Goal: Navigation & Orientation: Find specific page/section

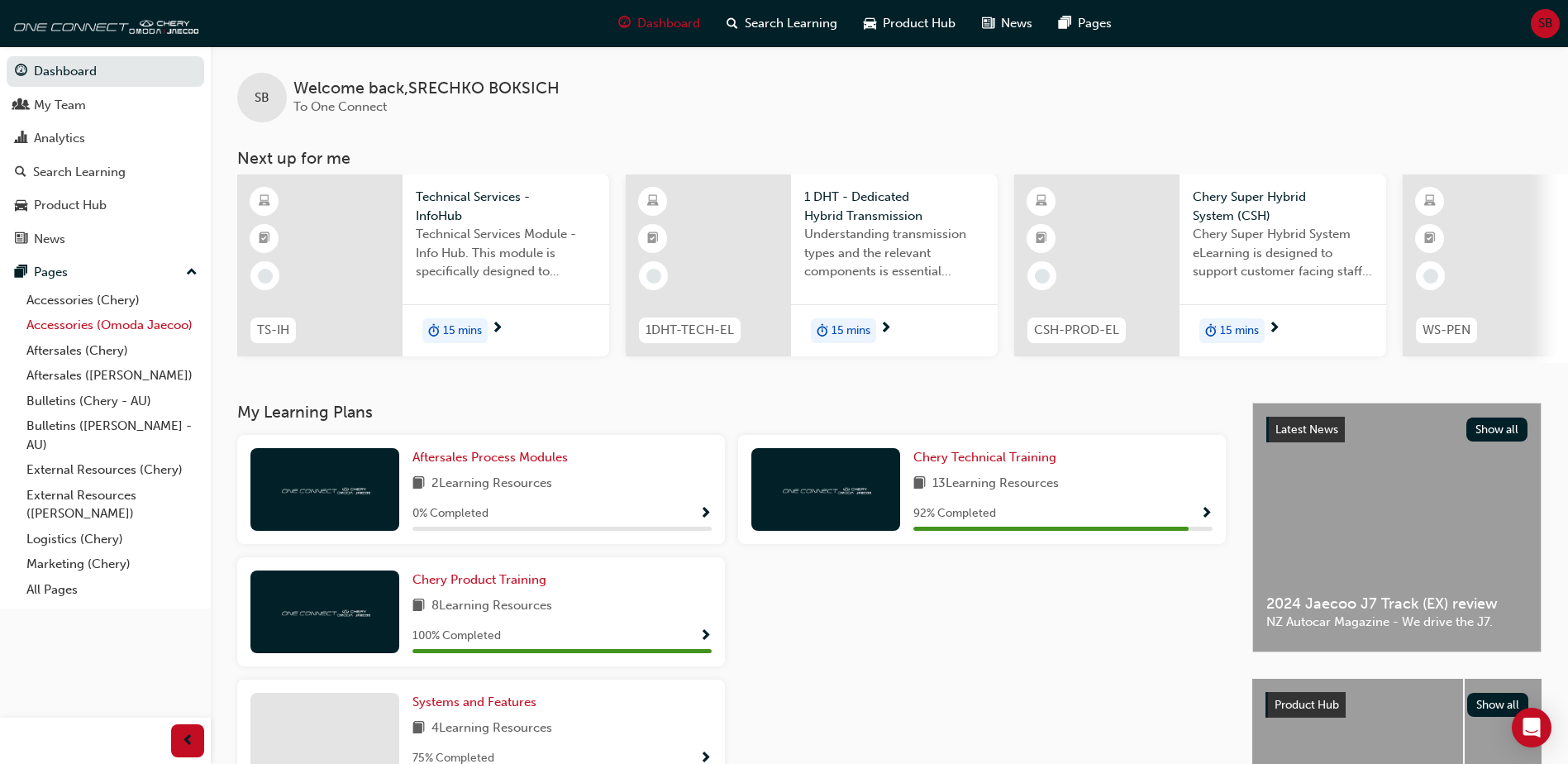
click at [140, 324] on link "Accessories (Omoda Jaecoo)" at bounding box center [112, 325] width 185 height 26
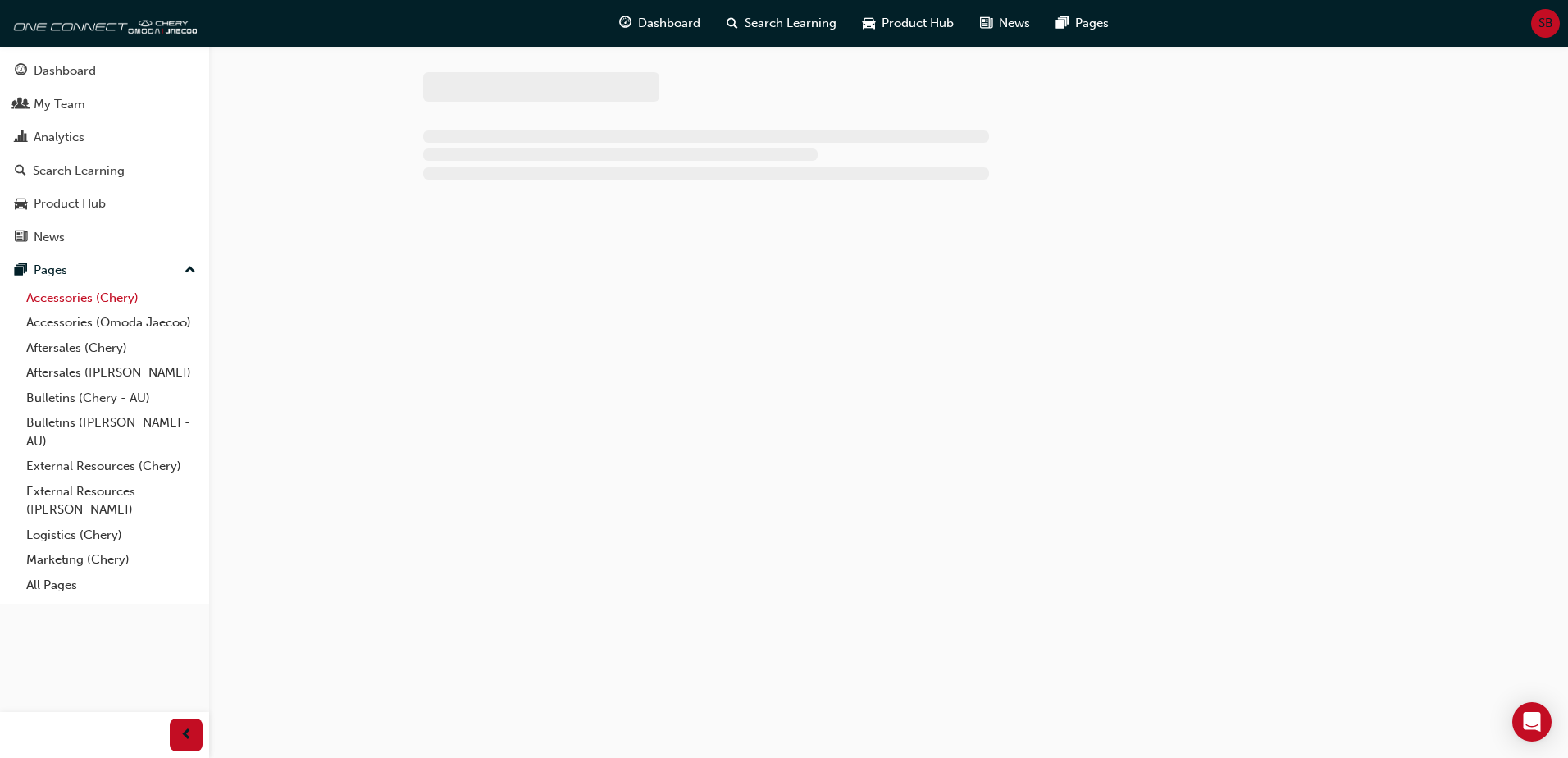
click at [93, 307] on link "Accessories (Chery)" at bounding box center [111, 298] width 183 height 26
click at [97, 287] on link "Accessories (Chery)" at bounding box center [111, 298] width 183 height 26
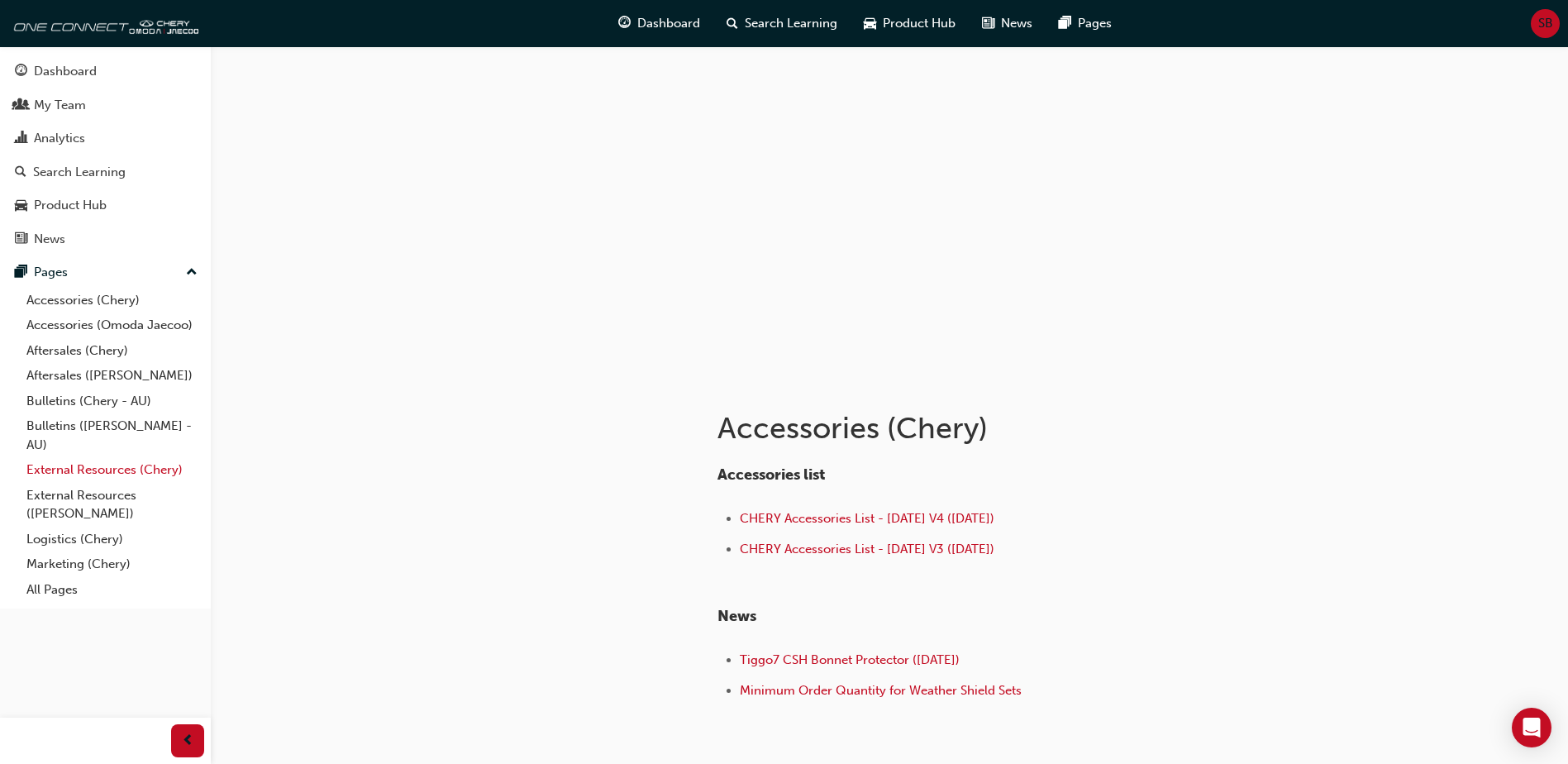
click at [93, 469] on link "External Resources (Chery)" at bounding box center [112, 470] width 185 height 26
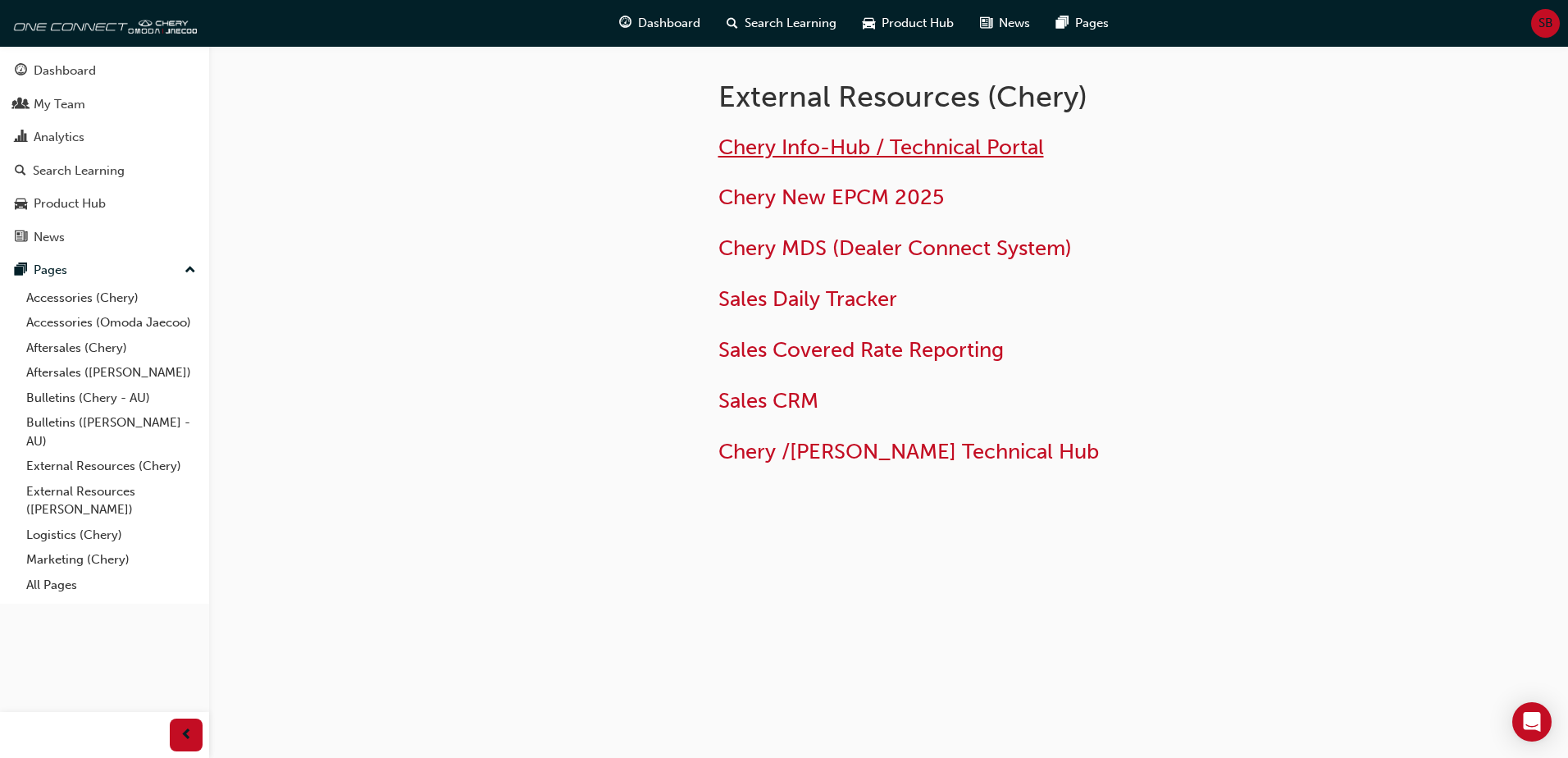
click at [803, 143] on span "Chery Info-Hub / Technical Portal" at bounding box center [881, 148] width 325 height 26
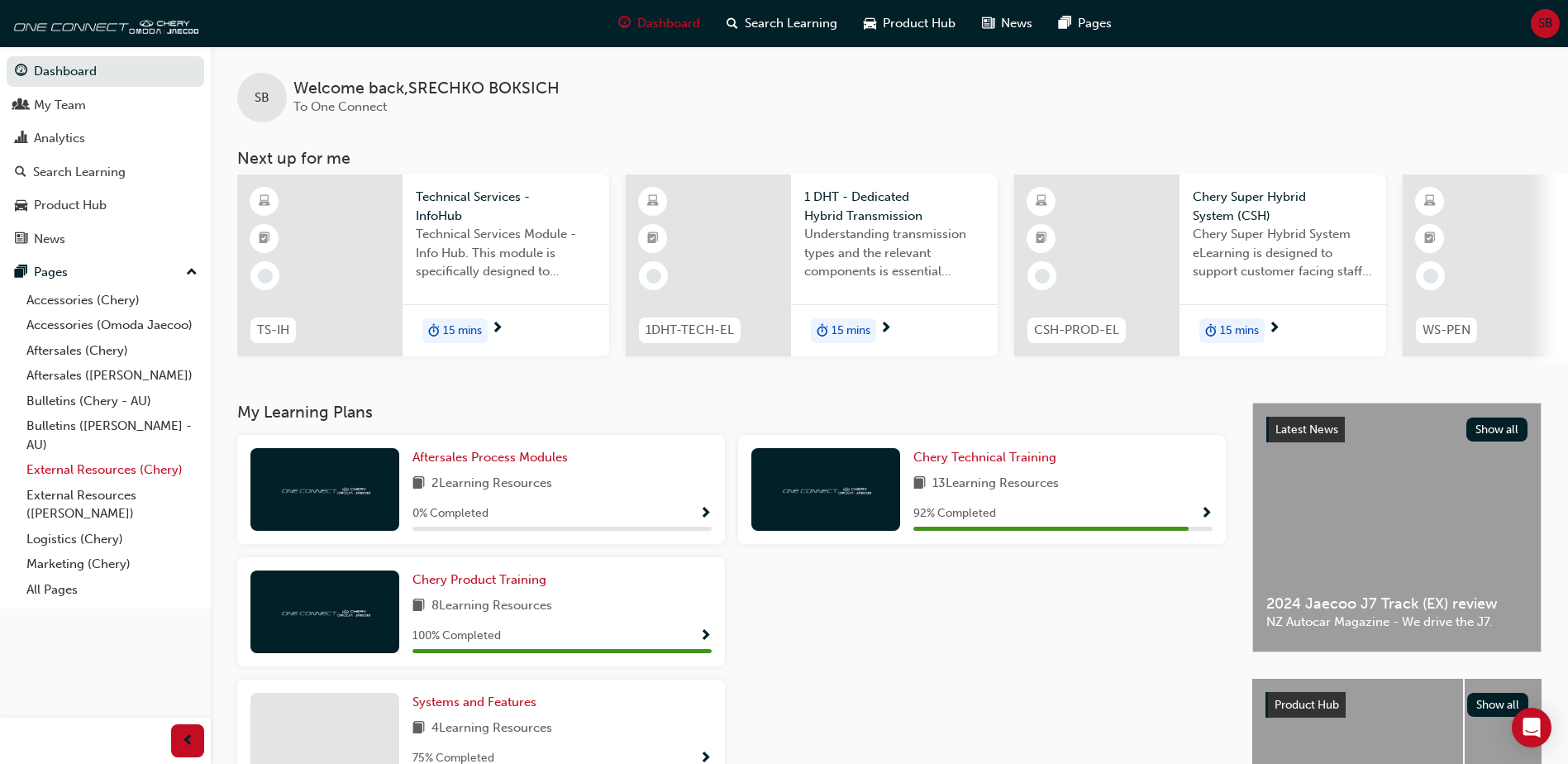
click at [72, 468] on link "External Resources (Chery)" at bounding box center [112, 470] width 185 height 26
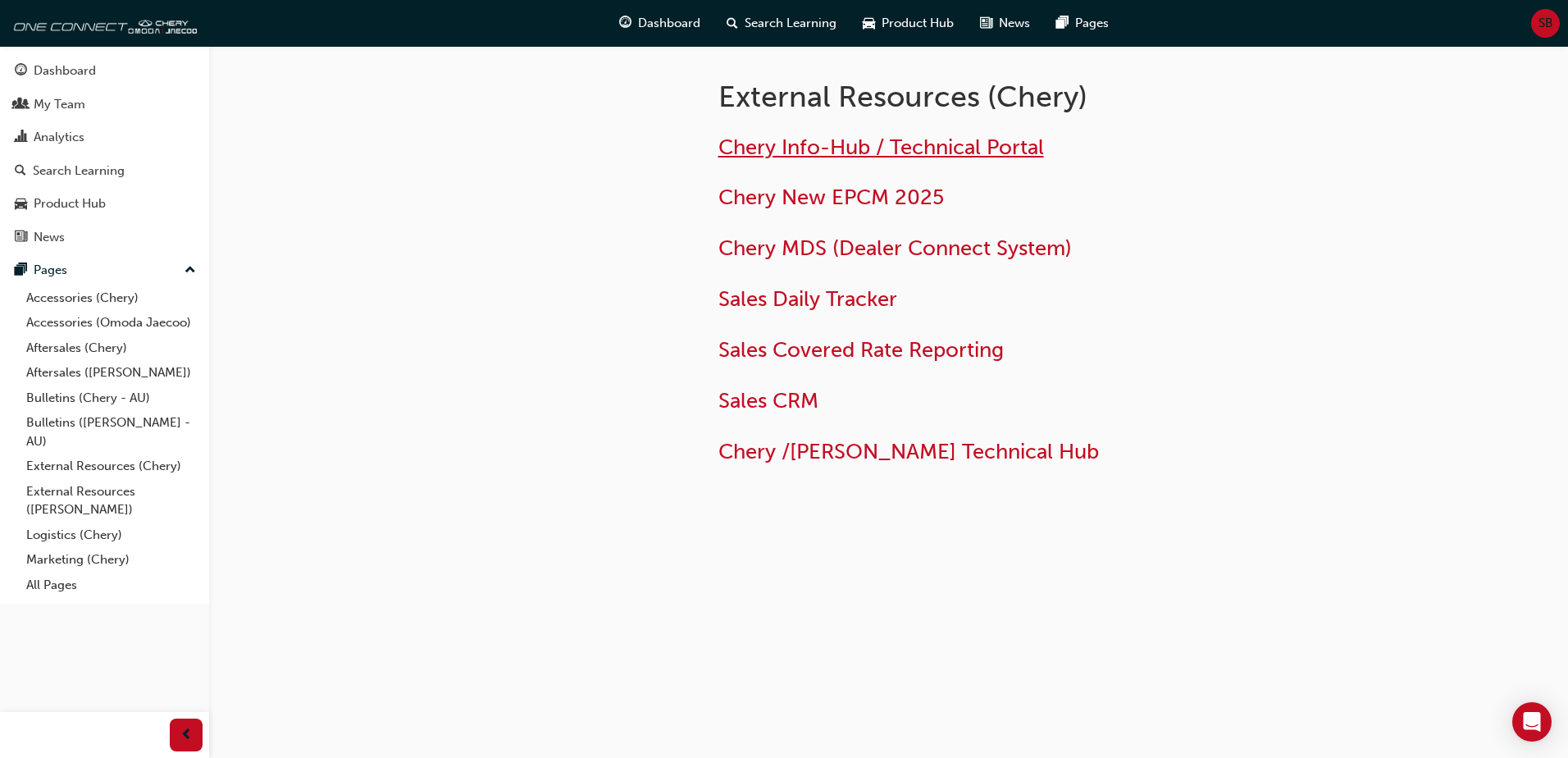
click at [789, 148] on span "Chery Info-Hub / Technical Portal" at bounding box center [881, 148] width 325 height 26
